Goal: Obtain resource: Obtain resource

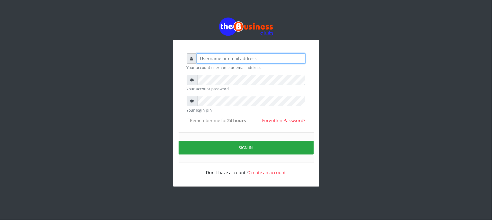
type input "Mavincio"
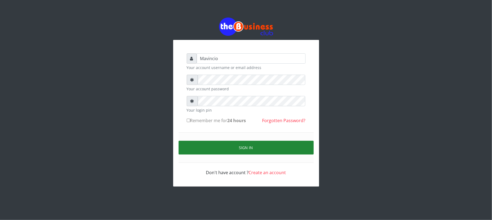
click at [250, 148] on button "Sign in" at bounding box center [246, 148] width 135 height 14
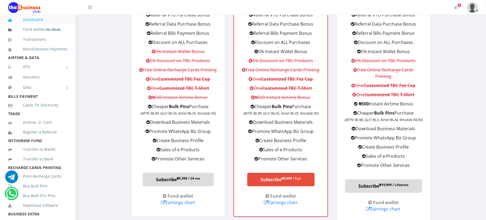
scroll to position [639, 0]
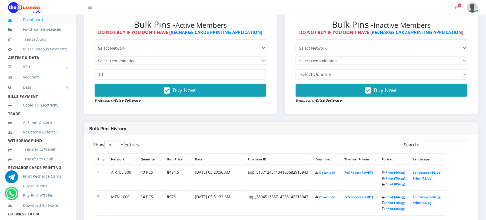
scroll to position [173, 0]
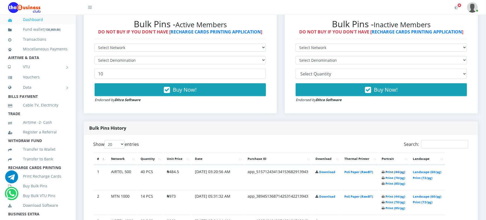
click at [392, 171] on link "Print (44/pg)" at bounding box center [396, 172] width 20 height 4
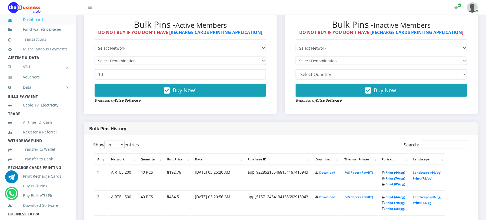
click at [394, 171] on link "Print (44/pg)" at bounding box center [396, 173] width 20 height 4
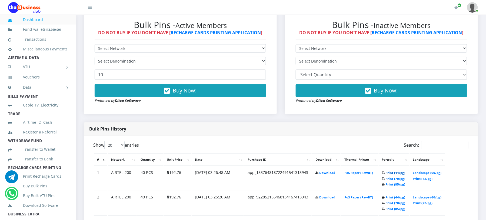
click at [389, 171] on link "Print (44/pg)" at bounding box center [396, 173] width 20 height 4
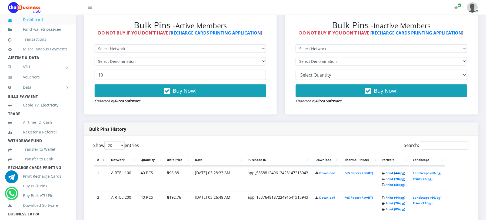
click at [386, 173] on link "Print (44/pg)" at bounding box center [396, 173] width 20 height 4
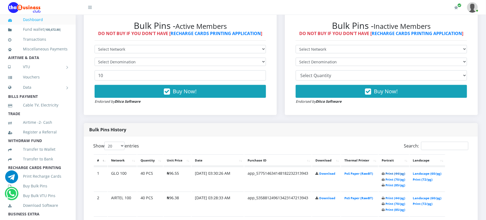
click at [388, 172] on link "Print (44/pg)" at bounding box center [396, 174] width 20 height 4
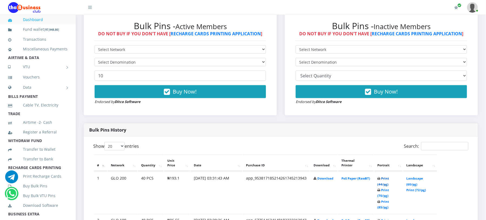
click at [385, 184] on link "Print (44/pg)" at bounding box center [383, 182] width 12 height 10
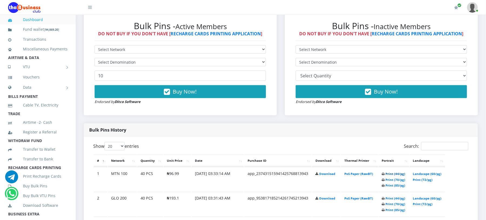
click at [386, 173] on link "Print (44/pg)" at bounding box center [396, 174] width 20 height 4
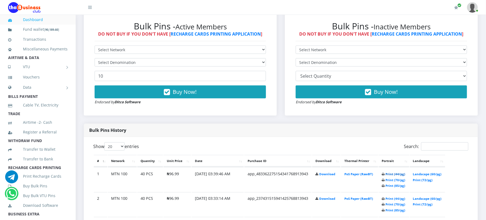
click at [396, 173] on link "Print (44/pg)" at bounding box center [396, 174] width 20 height 4
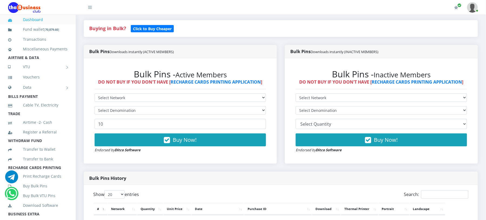
scroll to position [170, 0]
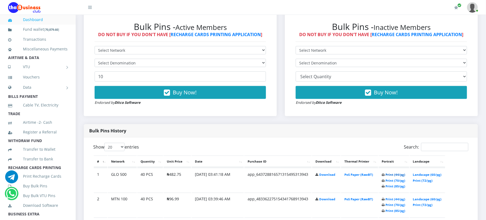
click at [388, 173] on link "Print (44/pg)" at bounding box center [396, 175] width 20 height 4
click at [394, 174] on link "Print (44/pg)" at bounding box center [396, 175] width 20 height 4
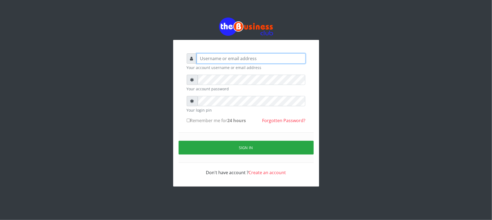
type input "Mavincio"
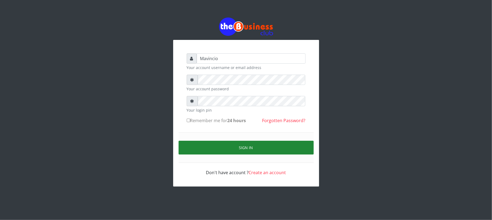
click at [243, 150] on button "Sign in" at bounding box center [246, 148] width 135 height 14
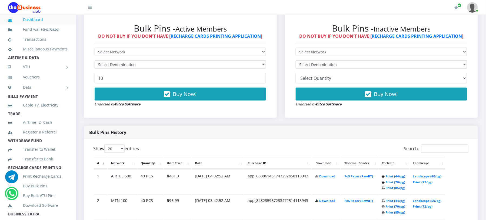
scroll to position [173, 0]
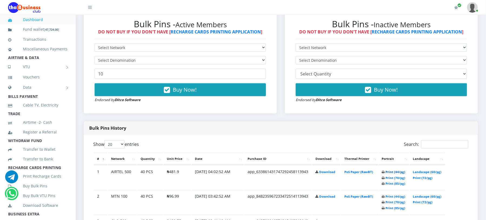
click at [390, 171] on link "Print (44/pg)" at bounding box center [396, 172] width 20 height 4
